Goal: Task Accomplishment & Management: Manage account settings

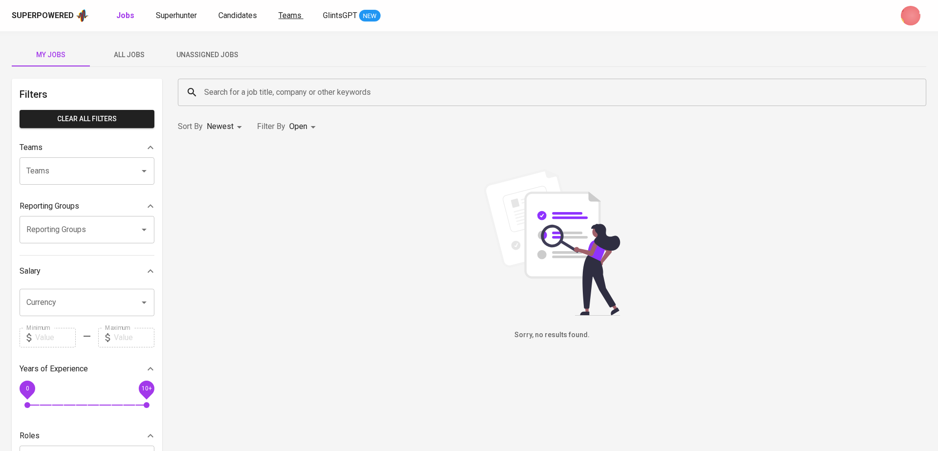
click at [283, 15] on span "Teams" at bounding box center [289, 15] width 23 height 9
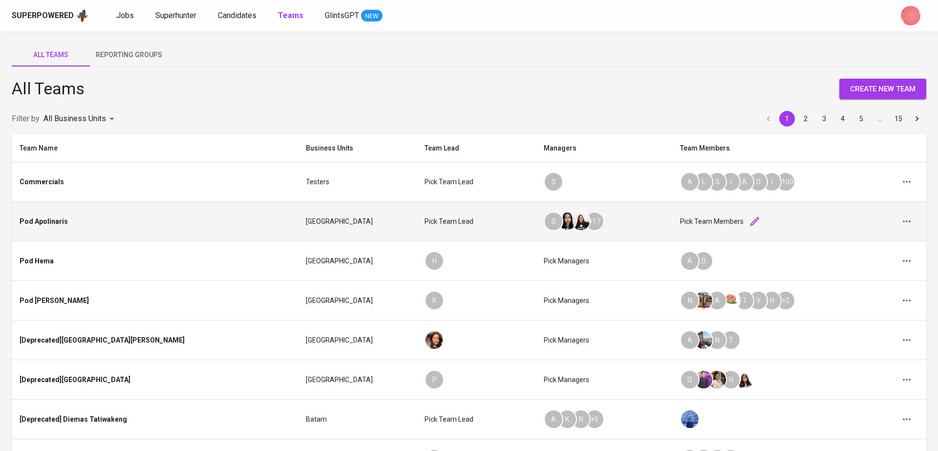
click at [749, 219] on icon "button" at bounding box center [755, 221] width 12 height 12
click at [701, 221] on input "Pick team members" at bounding box center [746, 221] width 127 height 14
paste input "[PERSON_NAME][EMAIL_ADDRESS][DOMAIN_NAME]"
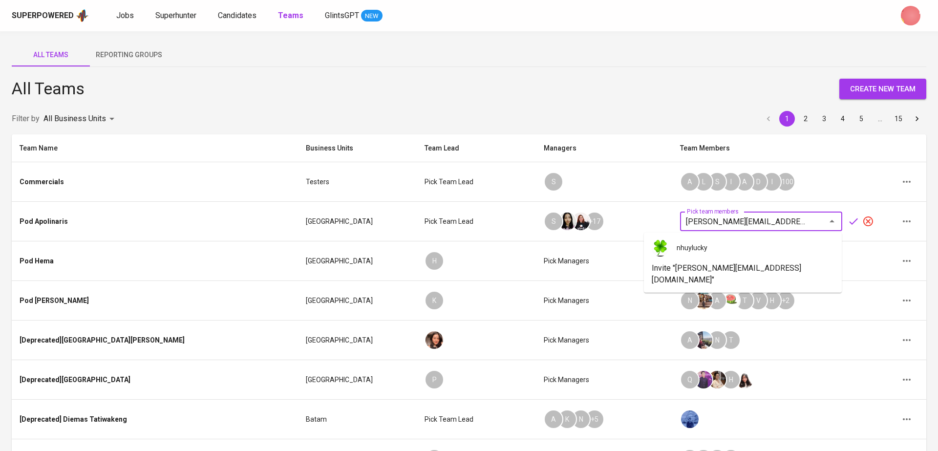
type input "[PERSON_NAME][EMAIL_ADDRESS][DOMAIN_NAME]"
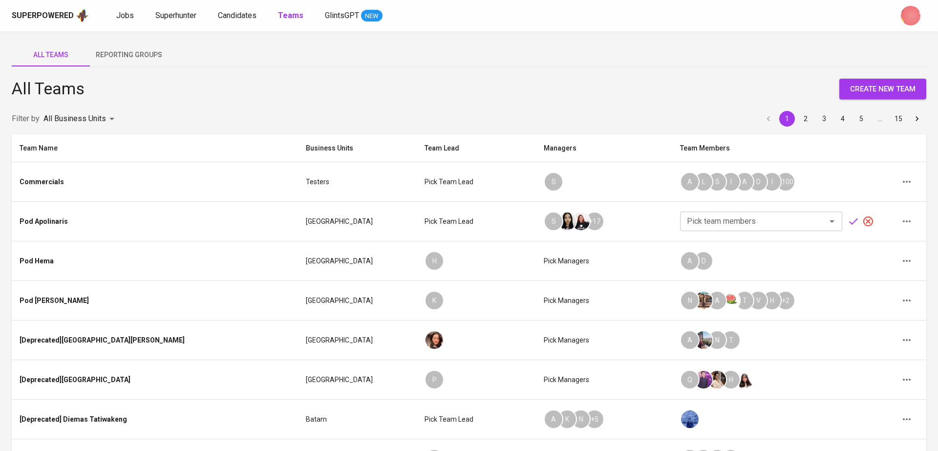
click at [677, 96] on div "All Teams create new team" at bounding box center [469, 89] width 914 height 21
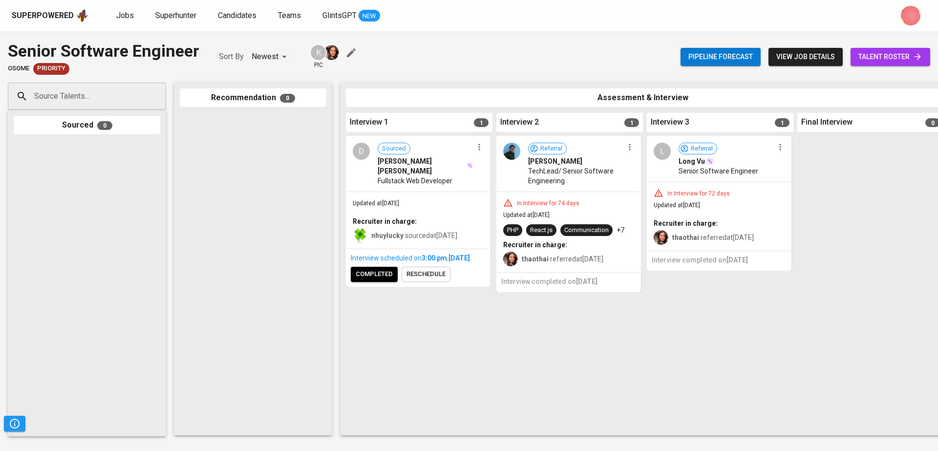
click at [815, 55] on span "view job details" at bounding box center [805, 57] width 59 height 12
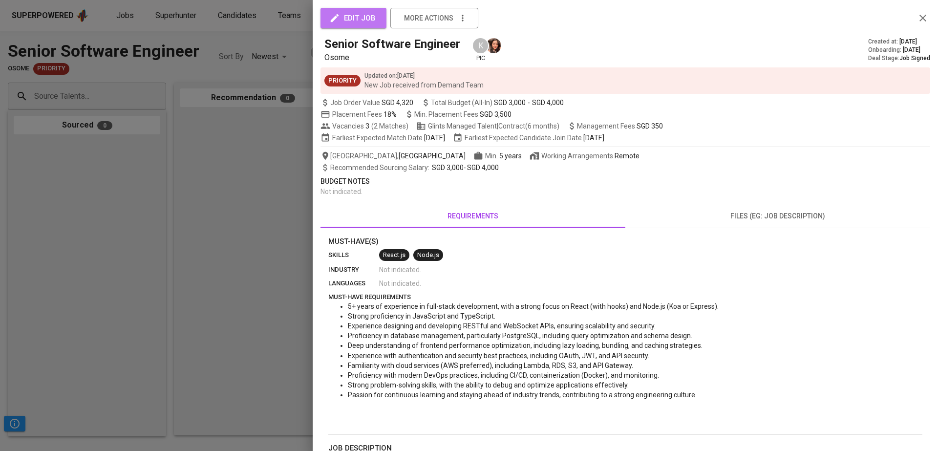
click at [341, 19] on span "edit job" at bounding box center [353, 18] width 44 height 13
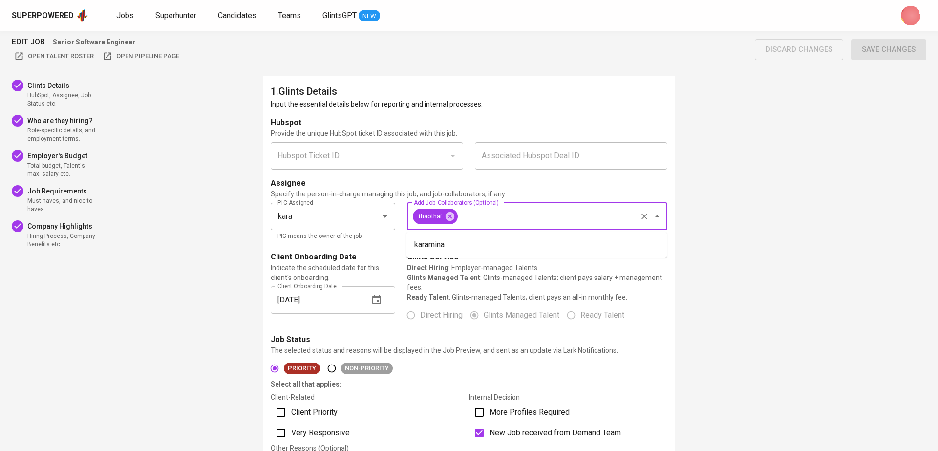
click at [478, 213] on input "Add Job-Collaborators (Optional)" at bounding box center [547, 216] width 176 height 19
click at [372, 215] on icon "Clear" at bounding box center [372, 216] width 10 height 10
type input "kara"
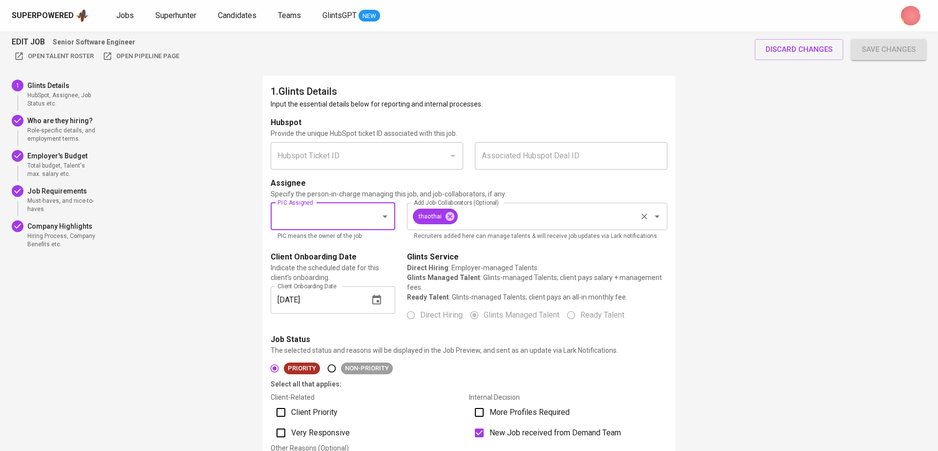
click at [510, 217] on input "Add Job-Collaborators (Optional)" at bounding box center [547, 216] width 176 height 19
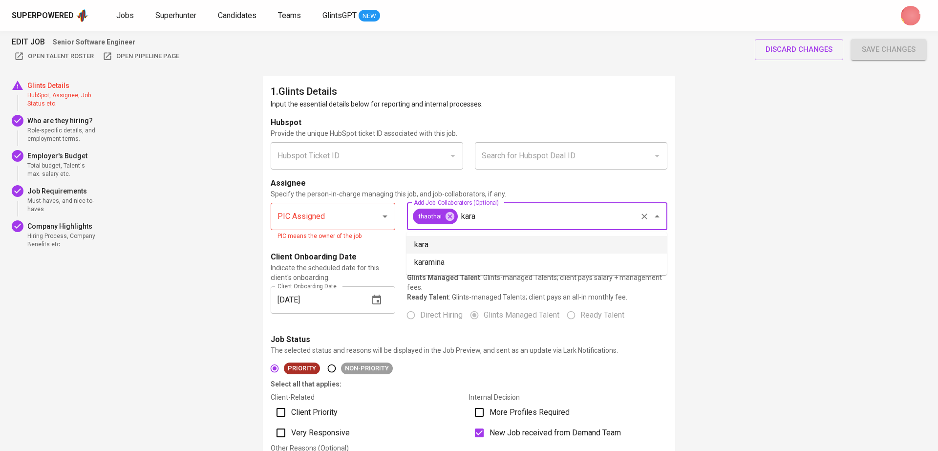
click at [479, 247] on li "kara" at bounding box center [536, 245] width 260 height 18
type input "kara"
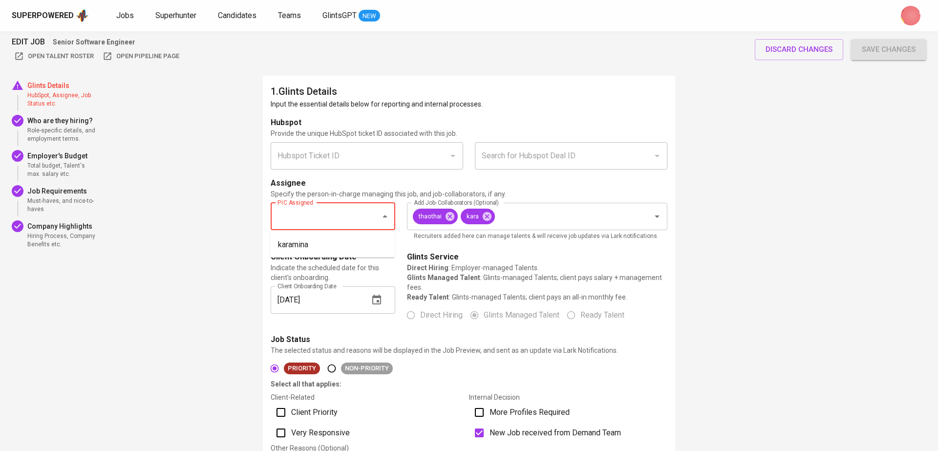
click at [331, 214] on input "PIC Assigned" at bounding box center [319, 216] width 88 height 19
click at [333, 247] on li "nhuylucky" at bounding box center [332, 245] width 125 height 18
type input "nhuylucky"
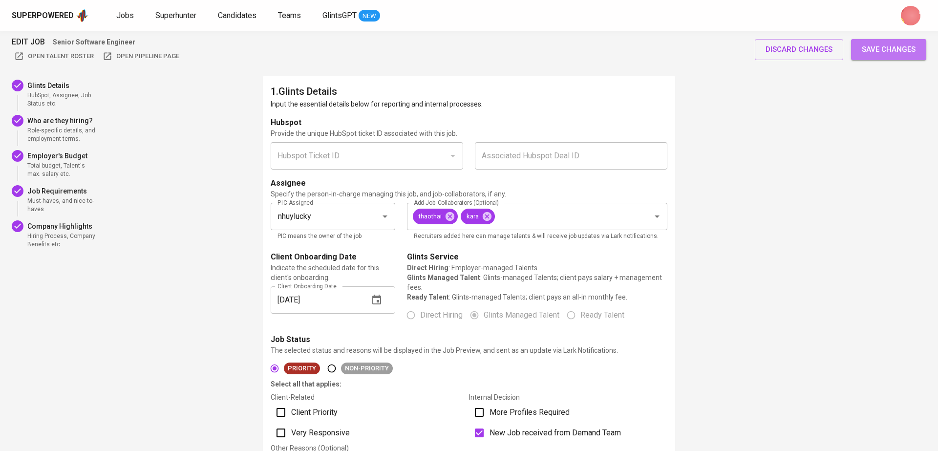
click at [877, 47] on span "Save changes" at bounding box center [889, 49] width 54 height 13
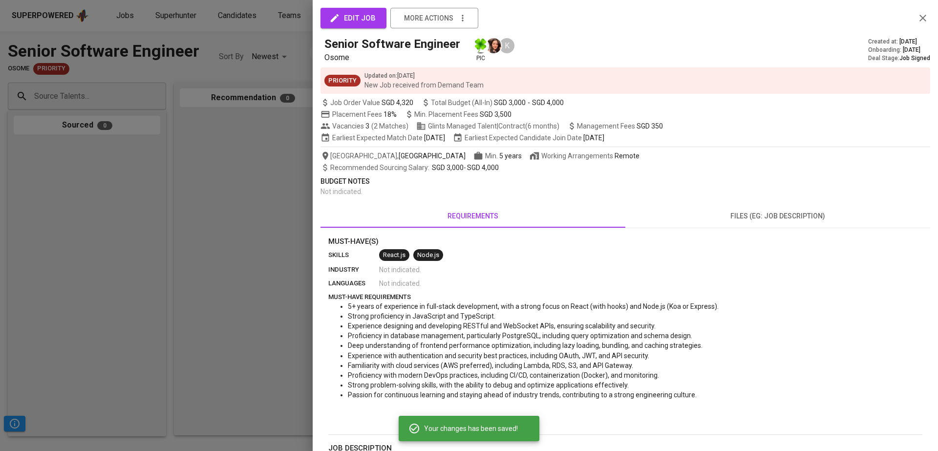
click at [228, 70] on div at bounding box center [469, 225] width 938 height 451
